Goal: Transaction & Acquisition: Purchase product/service

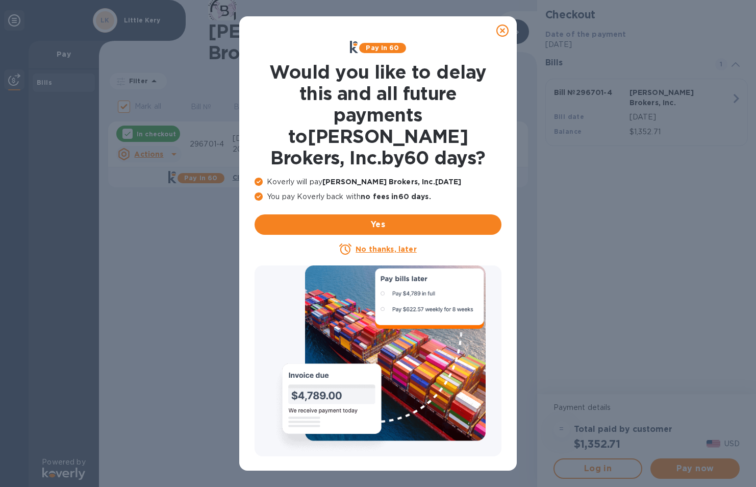
click at [383, 245] on u "No thanks, later" at bounding box center [386, 249] width 61 height 8
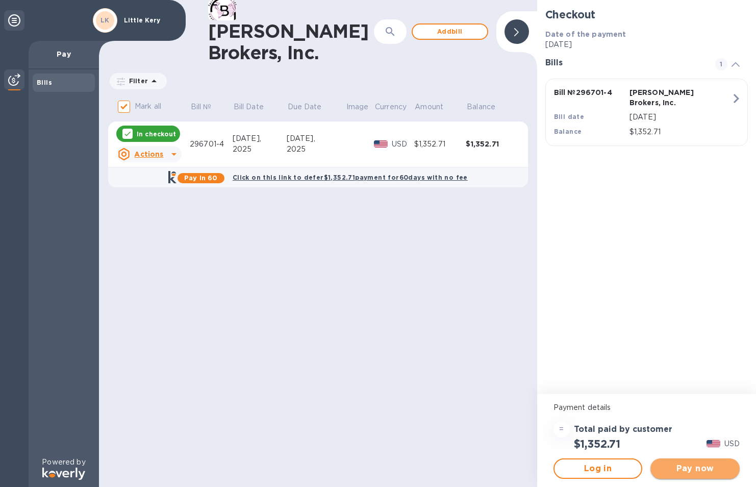
click at [705, 462] on button "Pay now" at bounding box center [694, 468] width 89 height 20
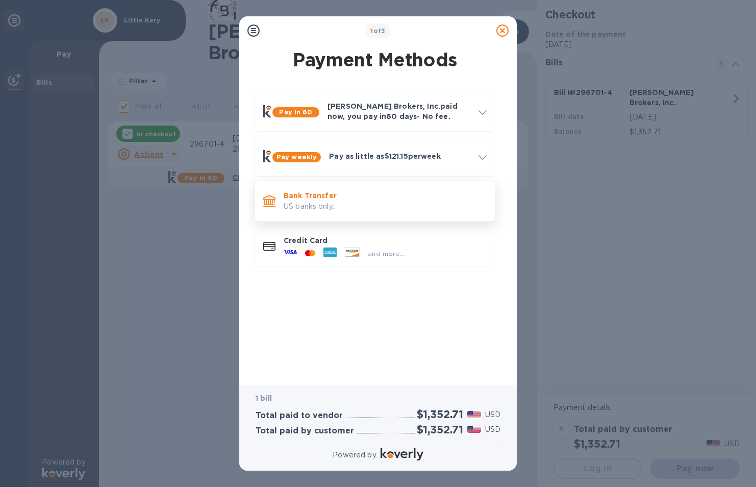
click at [338, 208] on p "US banks only." at bounding box center [385, 206] width 203 height 11
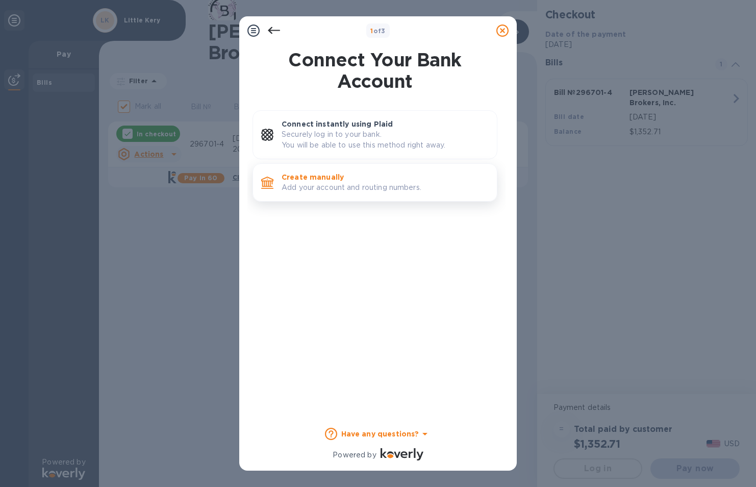
click at [362, 186] on p "Add your account and routing numbers." at bounding box center [385, 187] width 207 height 11
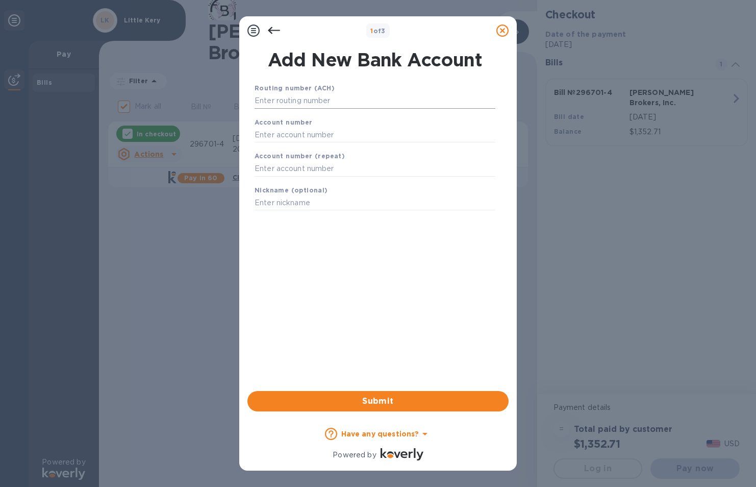
click at [347, 102] on input "text" at bounding box center [375, 100] width 241 height 15
type input "322271627"
click at [316, 143] on input "text" at bounding box center [375, 147] width 241 height 15
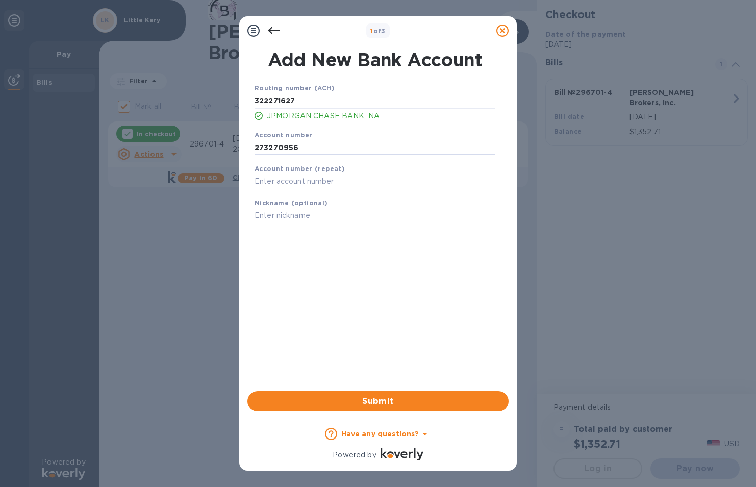
type input "273270956"
click at [316, 185] on input "text" at bounding box center [375, 181] width 241 height 15
type input "273270956"
click at [308, 216] on input "text" at bounding box center [375, 215] width 241 height 15
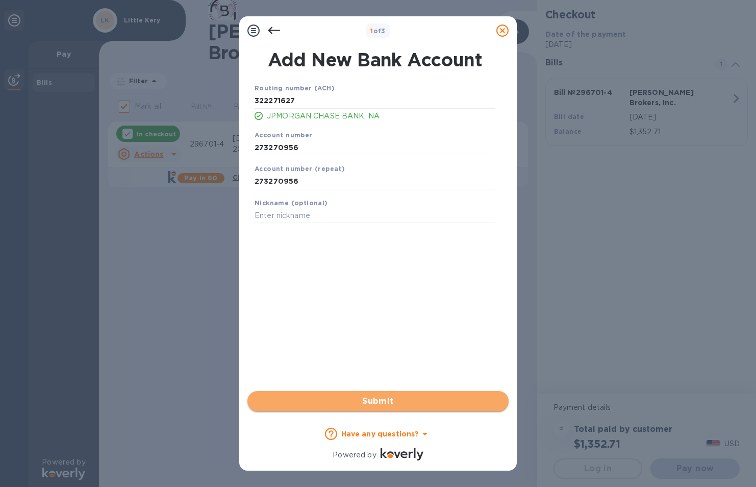
click at [366, 399] on span "Submit" at bounding box center [378, 401] width 245 height 12
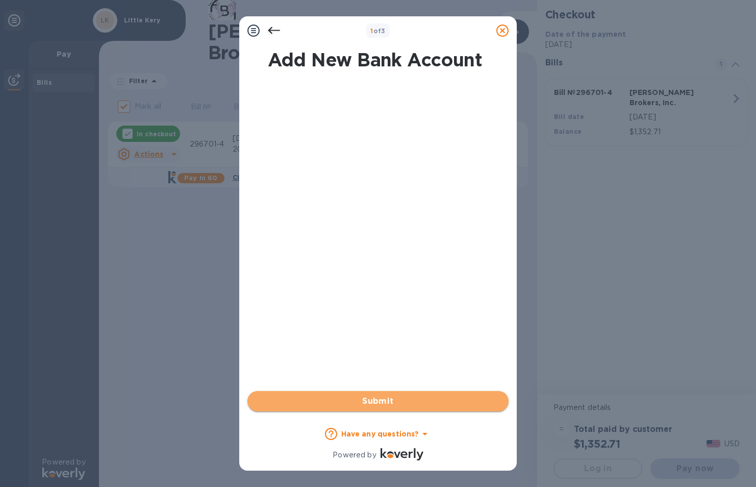
click at [396, 401] on span "Submit" at bounding box center [378, 401] width 245 height 12
